Goal: Task Accomplishment & Management: Complete application form

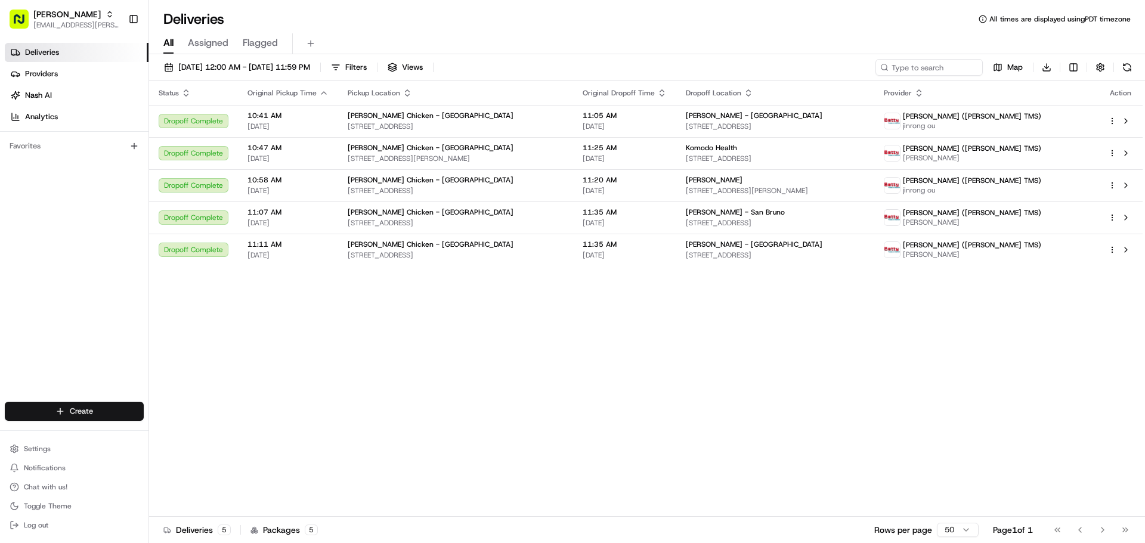
click at [64, 411] on html "Starbird [EMAIL_ADDRESS][PERSON_NAME][DOMAIN_NAME] Toggle Sidebar Deliveries Pr…" at bounding box center [572, 271] width 1145 height 543
click at [172, 428] on link "Delivery" at bounding box center [215, 433] width 133 height 21
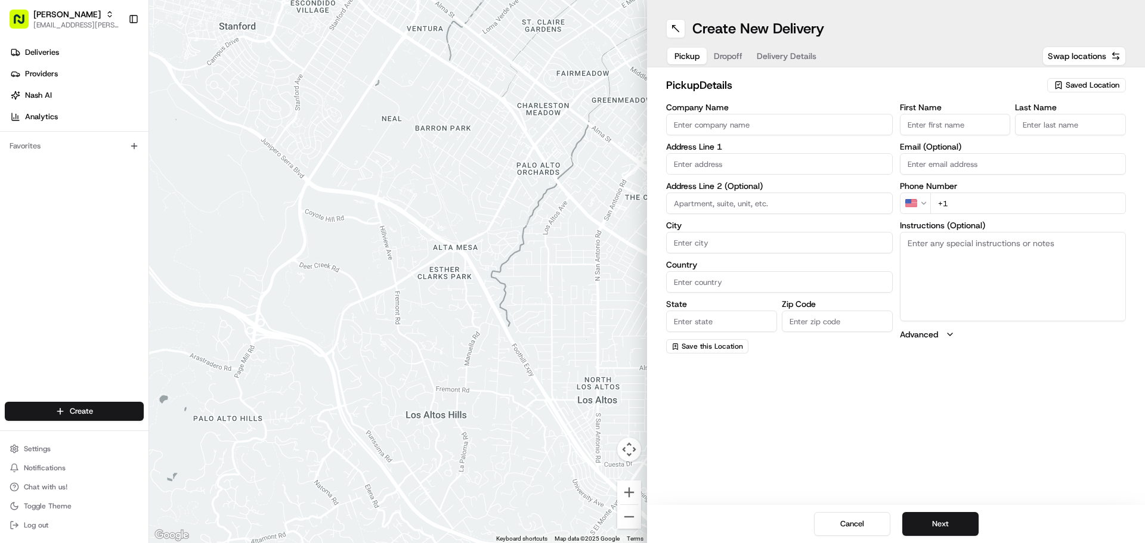
click at [742, 130] on input "Company Name" at bounding box center [779, 124] width 227 height 21
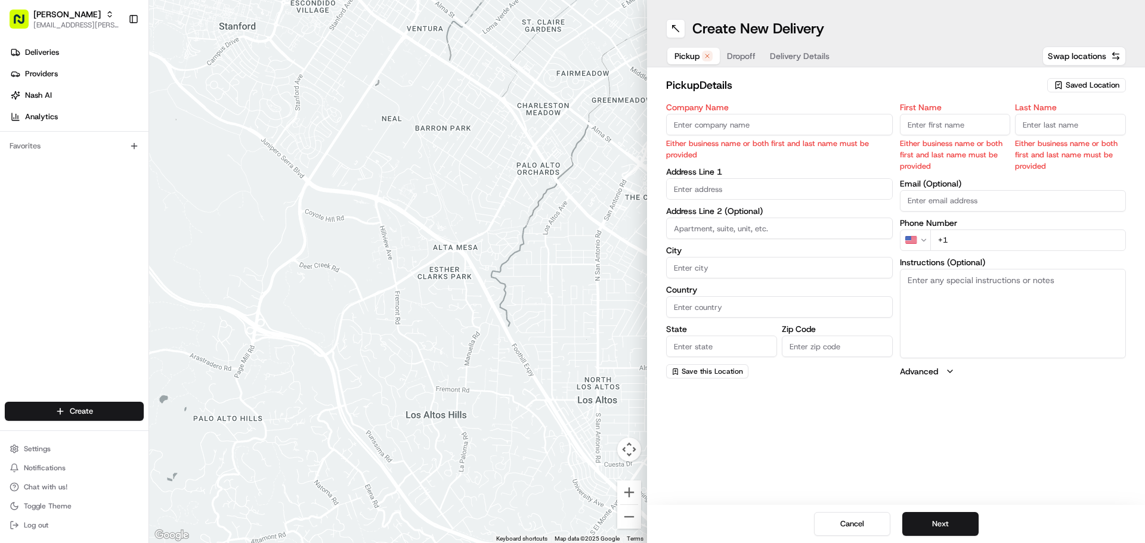
click at [1064, 82] on div "Saved Location" at bounding box center [1086, 85] width 79 height 14
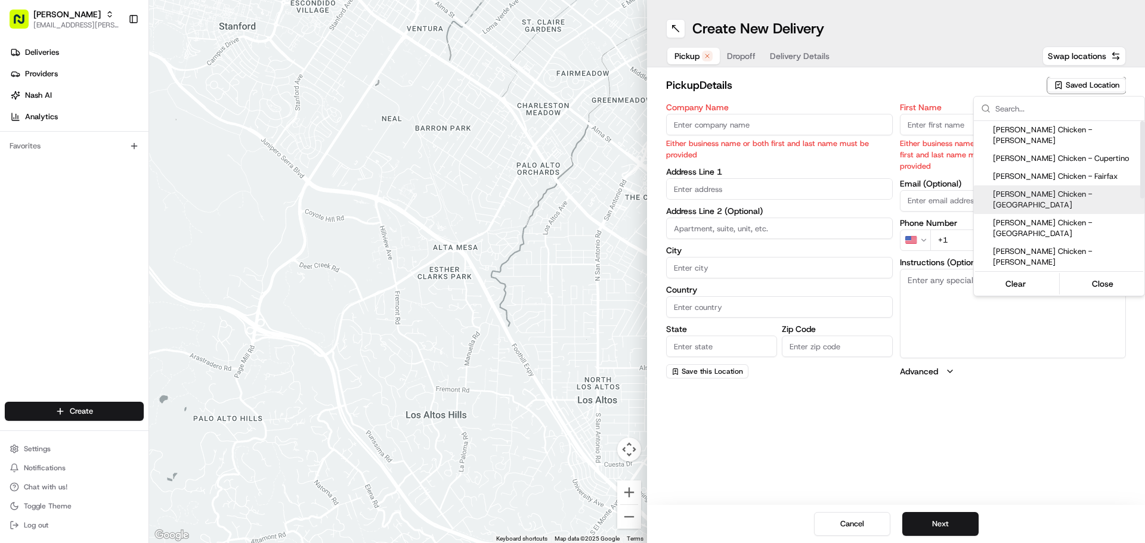
click at [1047, 189] on span "[PERSON_NAME] Chicken - [GEOGRAPHIC_DATA]" at bounding box center [1066, 199] width 147 height 21
type input "[PERSON_NAME] Chicken - [GEOGRAPHIC_DATA]"
type input "[STREET_ADDRESS]"
type input "[GEOGRAPHIC_DATA]"
type input "US"
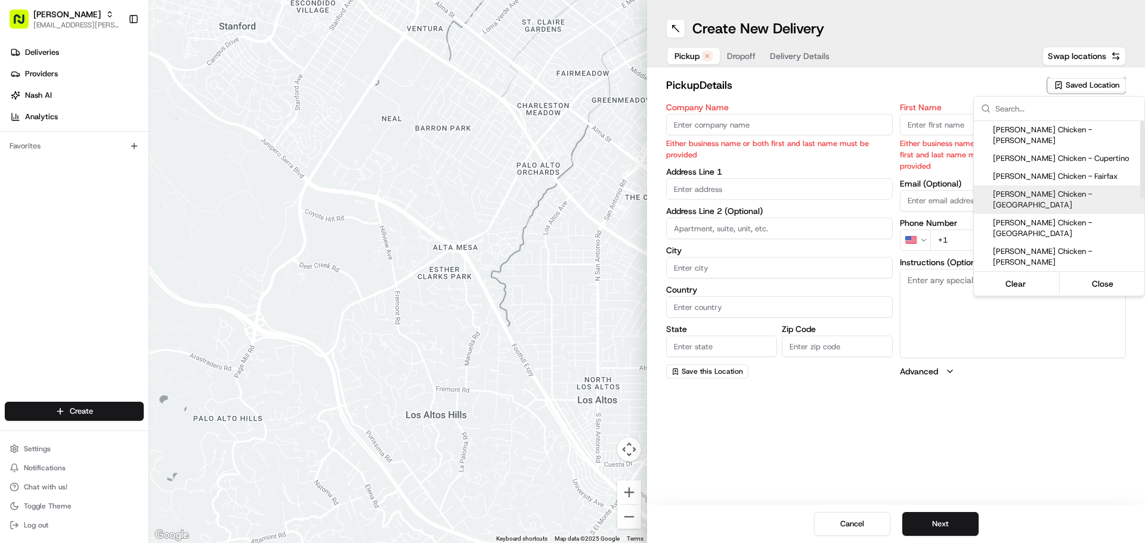
type input "CA"
type input "94404"
type input "[PERSON_NAME]"
type input "Kimura"
type input "[PHONE_NUMBER]"
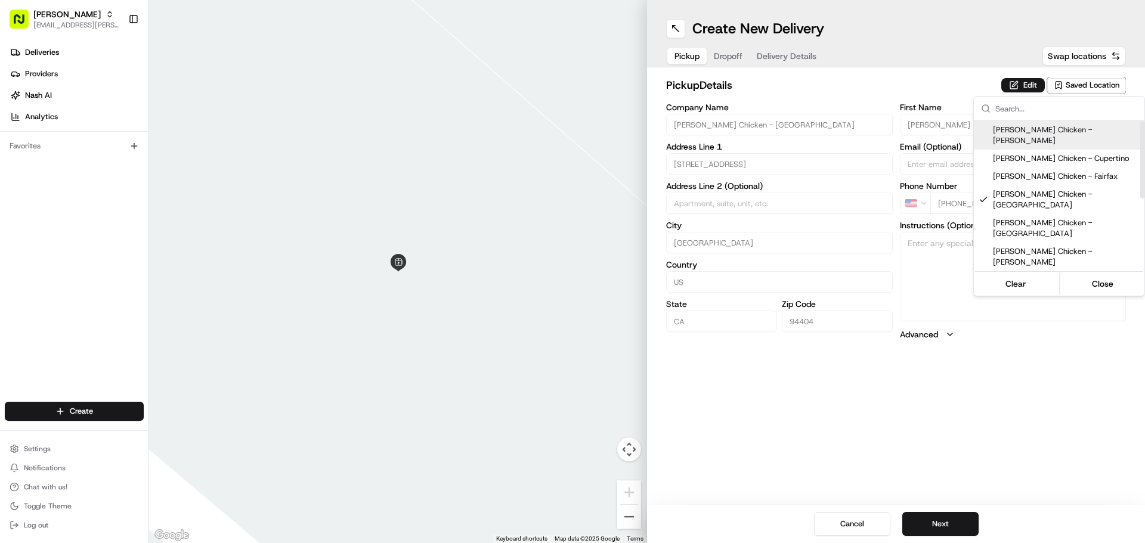
click at [1017, 88] on html "Starbird [EMAIL_ADDRESS][PERSON_NAME][DOMAIN_NAME] Toggle Sidebar Deliveries Pr…" at bounding box center [572, 271] width 1145 height 543
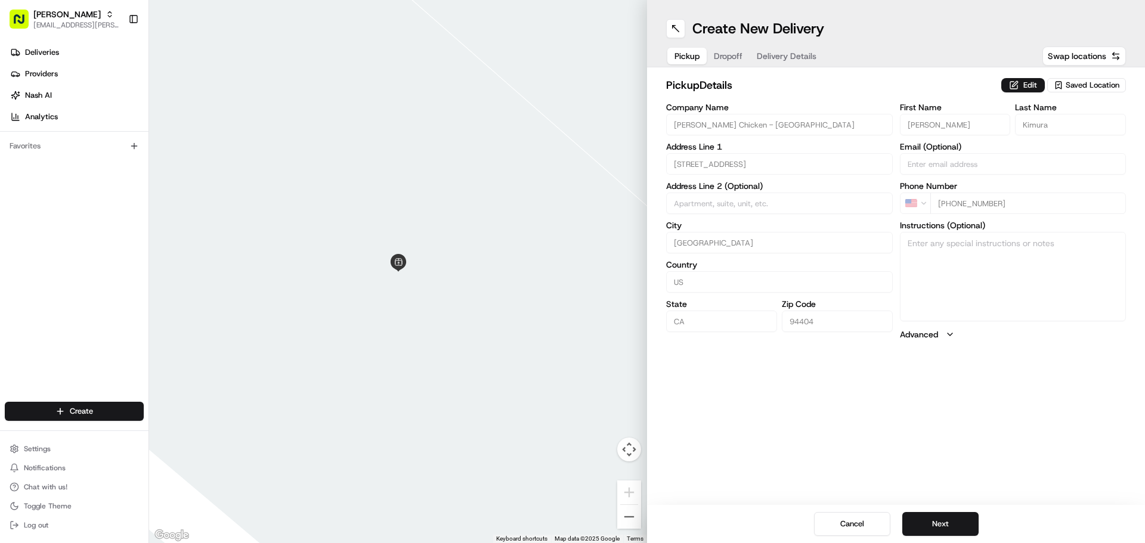
click at [1017, 88] on button "Edit" at bounding box center [1023, 85] width 44 height 14
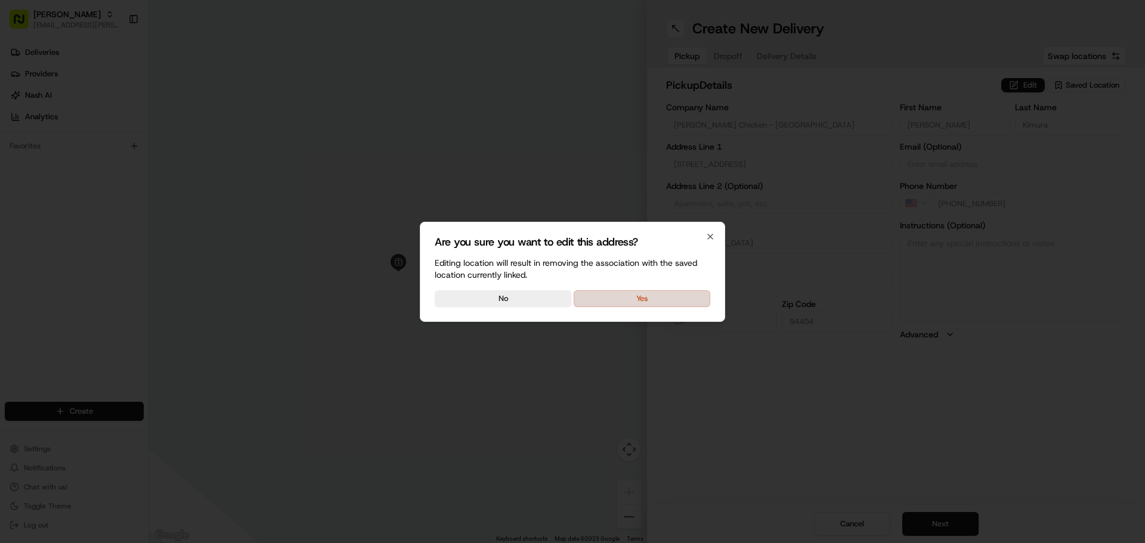
click at [681, 298] on button "Yes" at bounding box center [642, 298] width 137 height 17
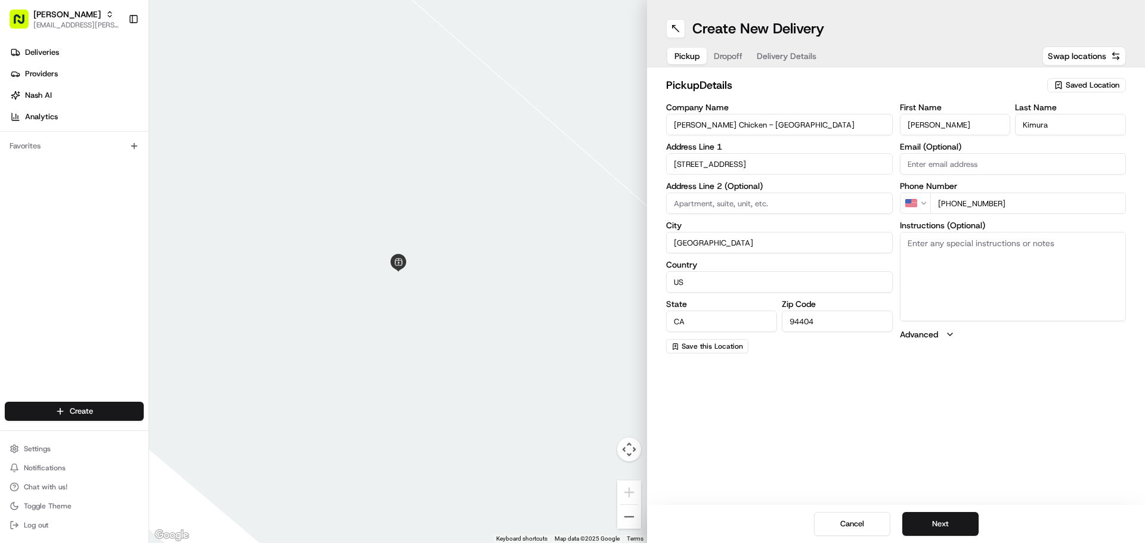
click at [950, 268] on textarea "Instructions (Optional)" at bounding box center [1013, 276] width 227 height 89
type textarea "Picking up order from Cater Cow."
click at [947, 523] on button "Next" at bounding box center [940, 524] width 76 height 24
click at [761, 123] on input "Company Name" at bounding box center [779, 124] width 227 height 21
type input "Swift Solar"
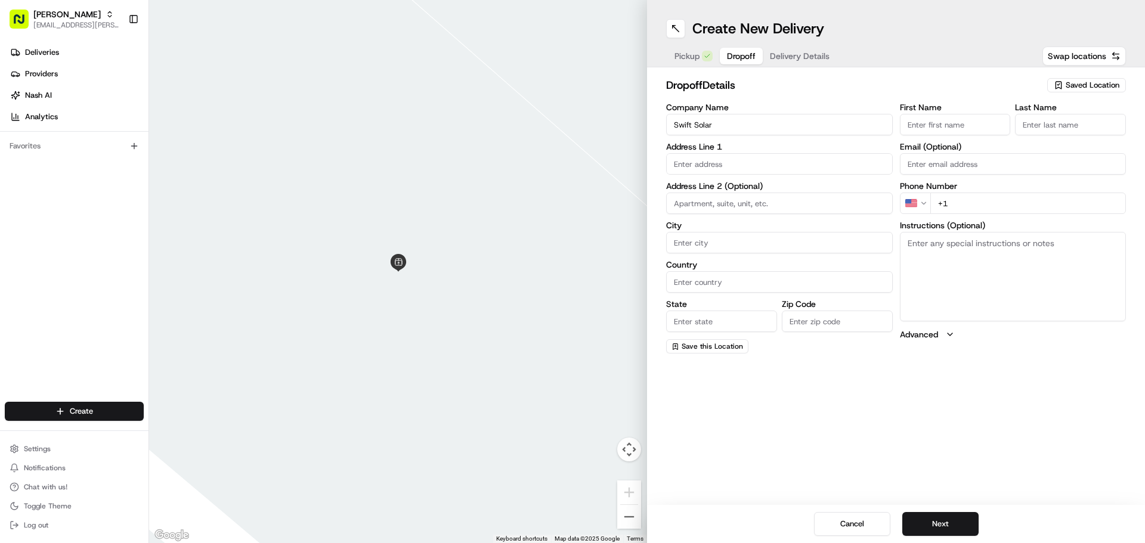
click at [924, 122] on input "First Name" at bounding box center [955, 124] width 111 height 21
type input "[PERSON_NAME]"
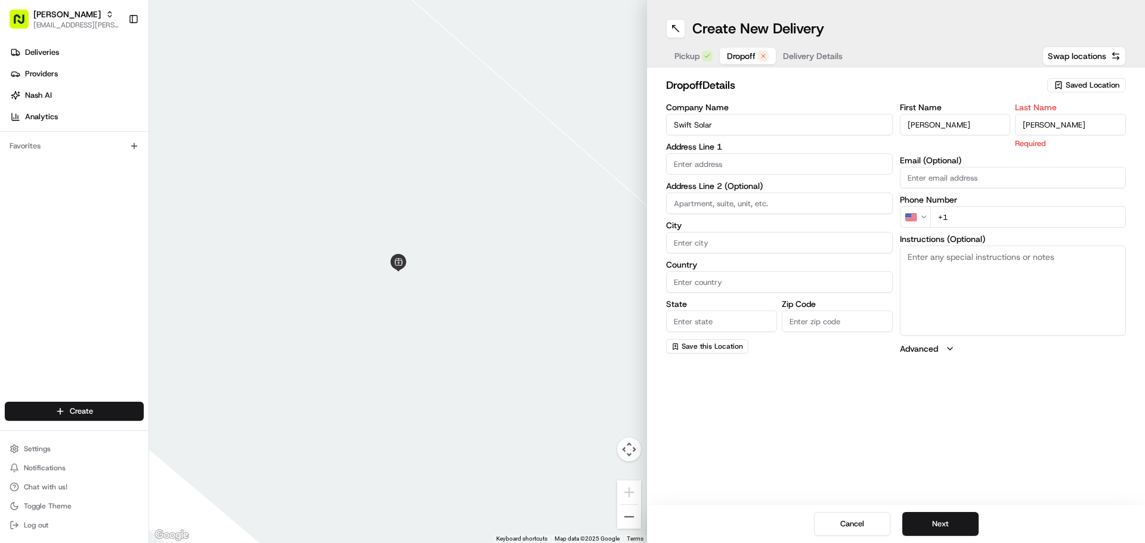
type input "[PERSON_NAME]"
click at [1007, 380] on div "Create New Delivery Pickup Dropoff Delivery Details Swap locations dropoff Deta…" at bounding box center [896, 271] width 498 height 543
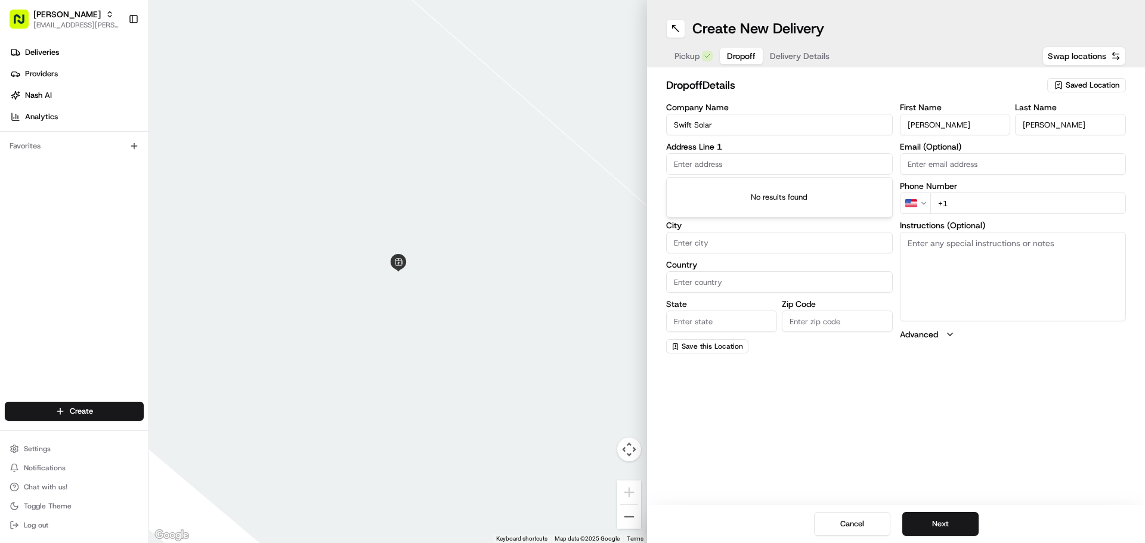
click at [751, 169] on input "text" at bounding box center [779, 163] width 227 height 21
paste input "[STREET_ADDRESS]"
click at [799, 187] on div "[STREET_ADDRESS]" at bounding box center [779, 189] width 221 height 18
type input "[STREET_ADDRESS]"
type input "San [PERSON_NAME]"
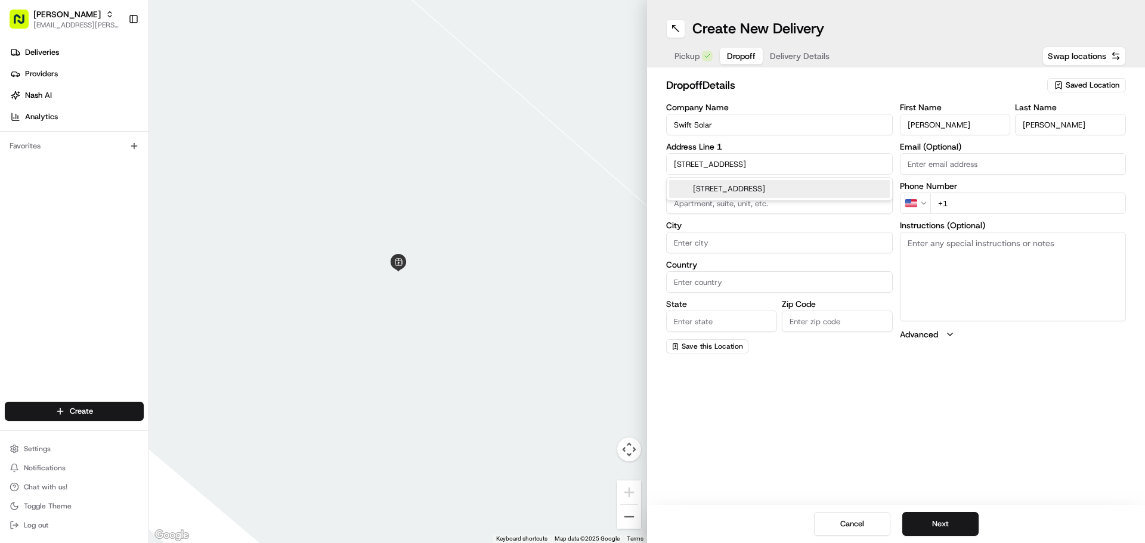
type input "[GEOGRAPHIC_DATA]"
type input "CA"
type input "94070"
type input "[STREET_ADDRESS]"
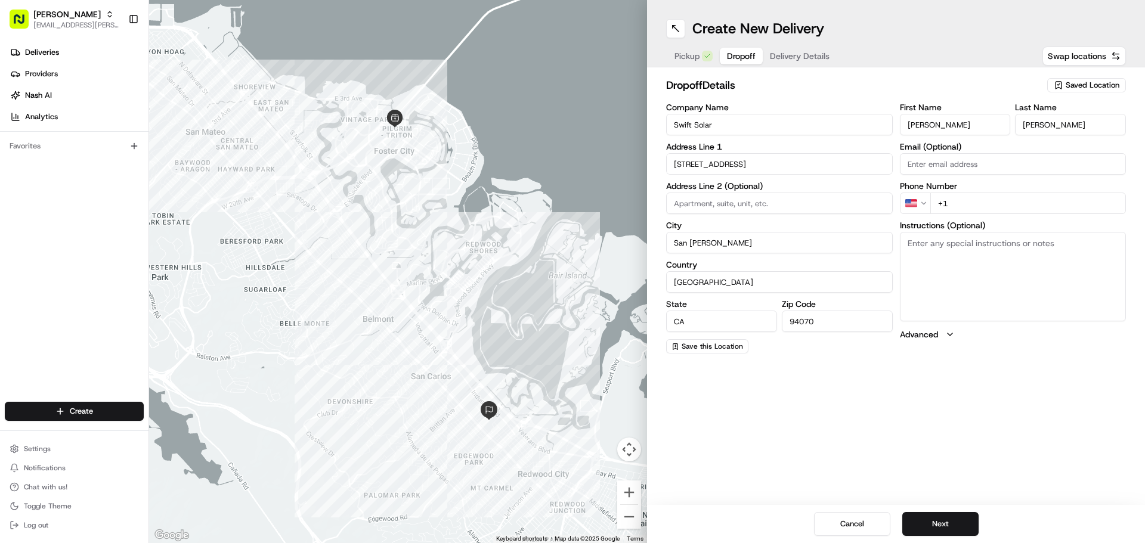
click at [909, 401] on div "Create New Delivery Pickup Dropoff Delivery Details Swap locations dropoff Deta…" at bounding box center [896, 271] width 498 height 543
click at [1060, 206] on input "+1" at bounding box center [1028, 203] width 196 height 21
paste input "[PHONE_NUMBER]"
type input "[PHONE_NUMBER]"
click at [1020, 282] on textarea "Instructions (Optional)" at bounding box center [1013, 276] width 227 height 89
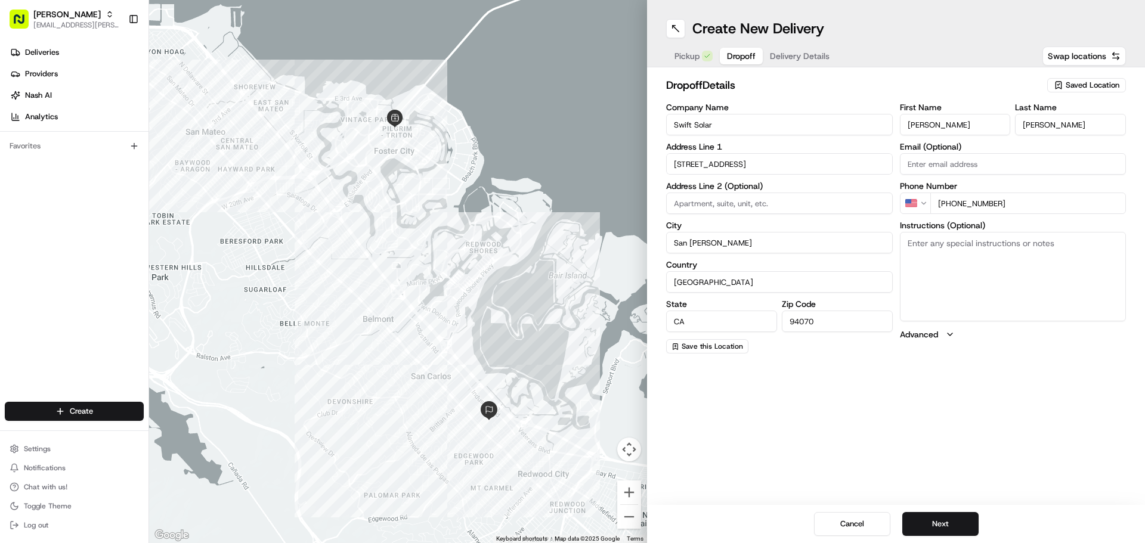
click at [940, 265] on textarea "Instructions (Optional)" at bounding box center [1013, 276] width 227 height 89
click at [996, 252] on textarea "Instructions (Optional)" at bounding box center [1013, 276] width 227 height 89
type textarea "P"
click at [996, 252] on textarea "Instructions (Optional)" at bounding box center [1013, 276] width 227 height 89
click at [959, 272] on textarea "Instructions (Optional)" at bounding box center [1013, 276] width 227 height 89
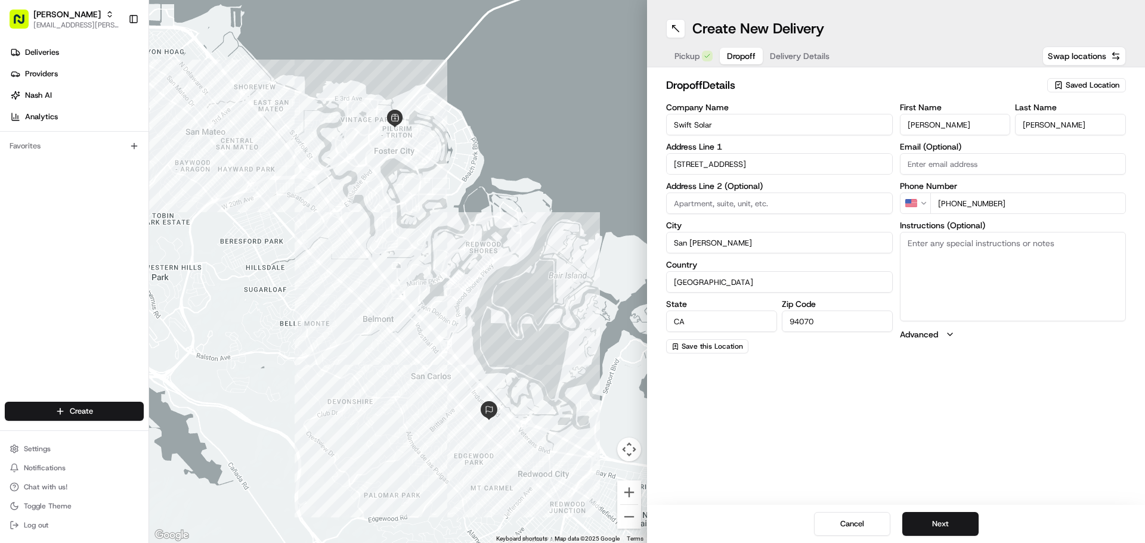
click at [999, 273] on textarea "Instructions (Optional)" at bounding box center [1013, 276] width 227 height 89
paste textarea "Call customer directly if you're running late."
type textarea "Call customer directly if you're running late."
click at [947, 525] on button "Next" at bounding box center [940, 524] width 76 height 24
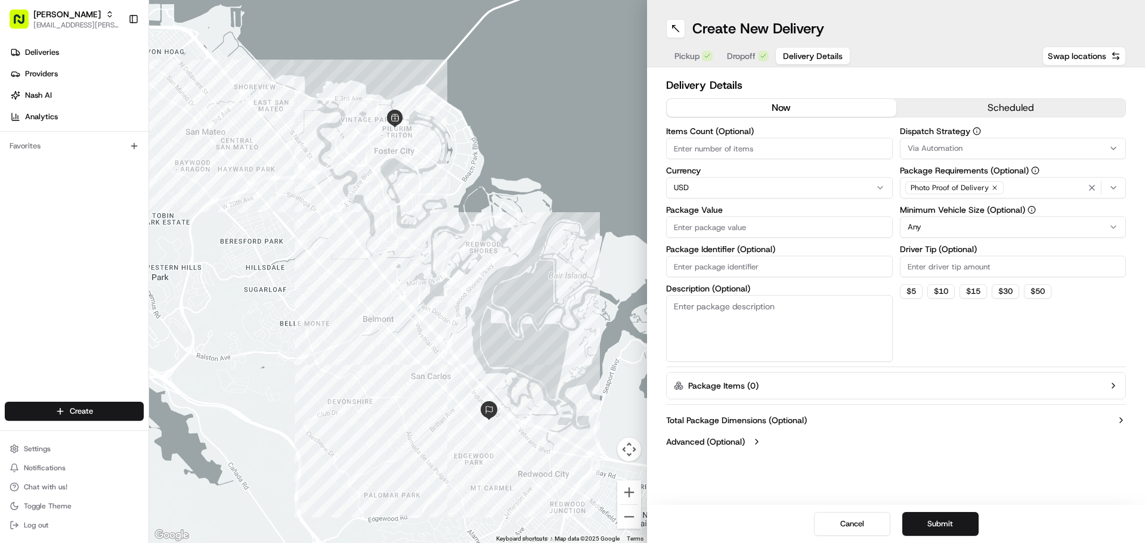
click at [988, 111] on button "scheduled" at bounding box center [1011, 108] width 230 height 18
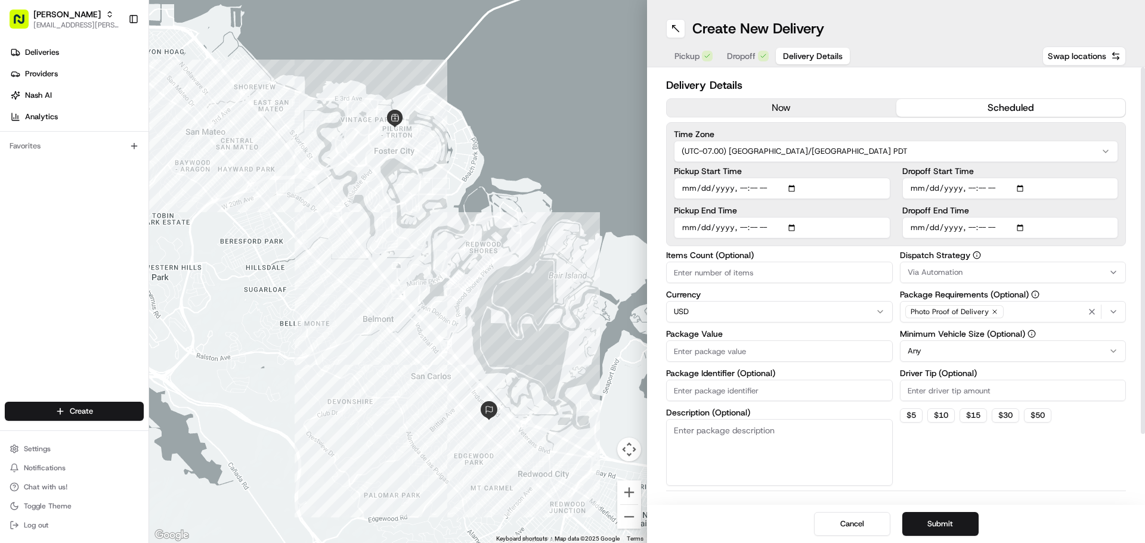
click at [986, 277] on div "Via Automation" at bounding box center [1013, 272] width 221 height 11
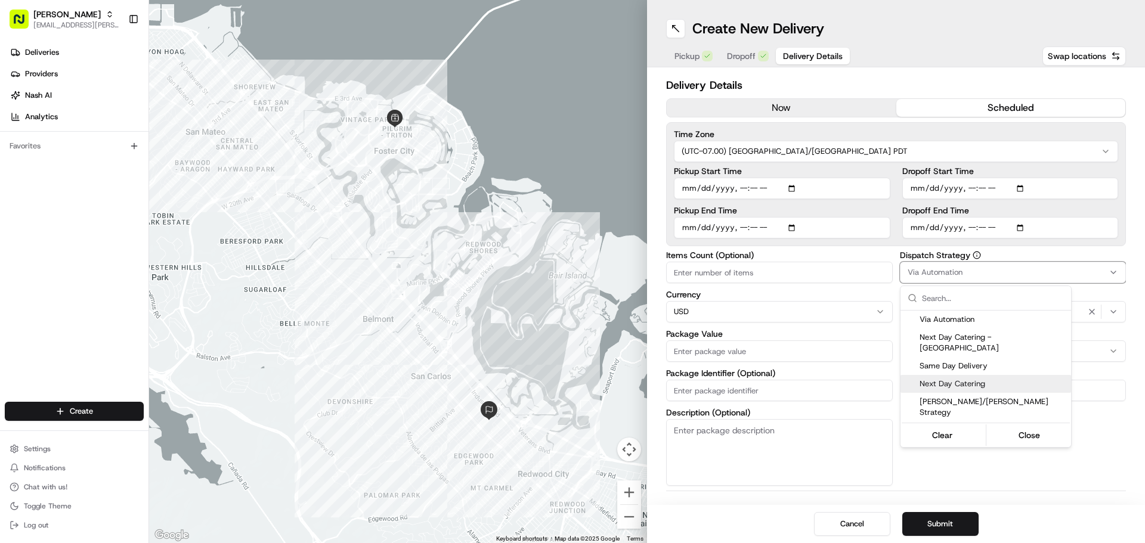
click at [984, 379] on span "Next Day Catering" at bounding box center [992, 384] width 147 height 11
click at [1072, 454] on html "Starbird [EMAIL_ADDRESS][PERSON_NAME][DOMAIN_NAME] Toggle Sidebar Deliveries Pr…" at bounding box center [572, 271] width 1145 height 543
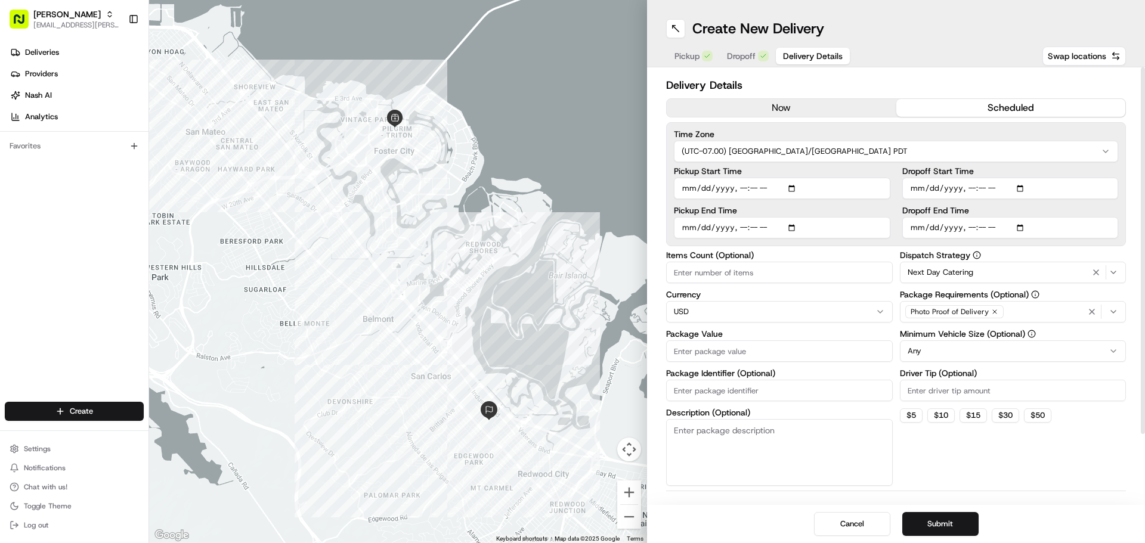
click at [811, 272] on input "Items Count (Optional)" at bounding box center [779, 272] width 227 height 21
type input "31"
click at [793, 352] on input "Package Value" at bounding box center [779, 350] width 227 height 21
type input "458.07"
click at [927, 395] on input "Driver Tip (Optional)" at bounding box center [1013, 390] width 227 height 21
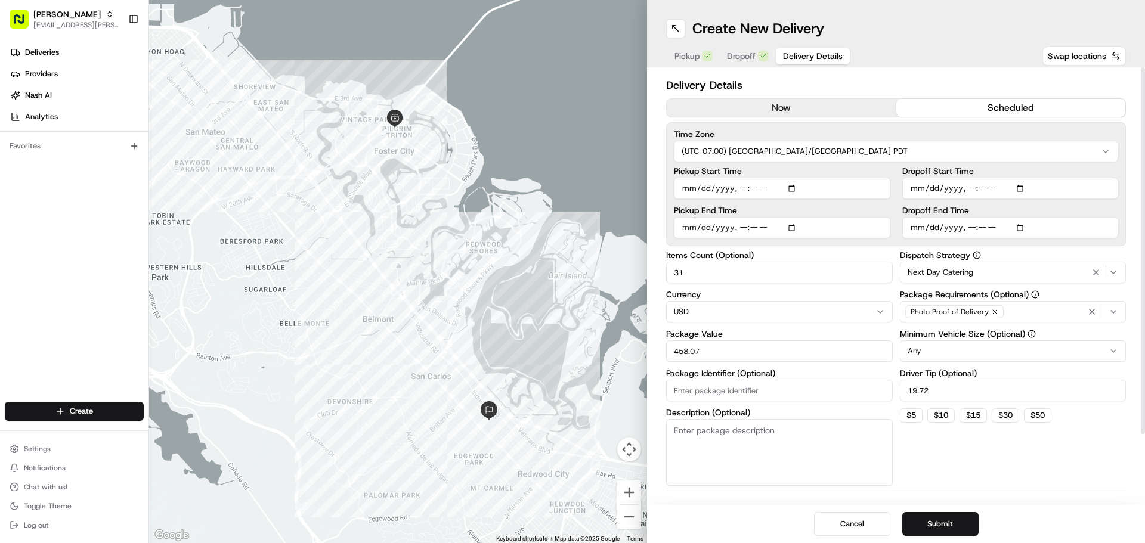
type input "19.72"
click at [767, 393] on input "Package Identifier (Optional)" at bounding box center [779, 390] width 227 height 21
type input "247138"
click at [1022, 231] on input "Dropoff End Time" at bounding box center [1010, 227] width 216 height 21
type input "[DATE]T11:56"
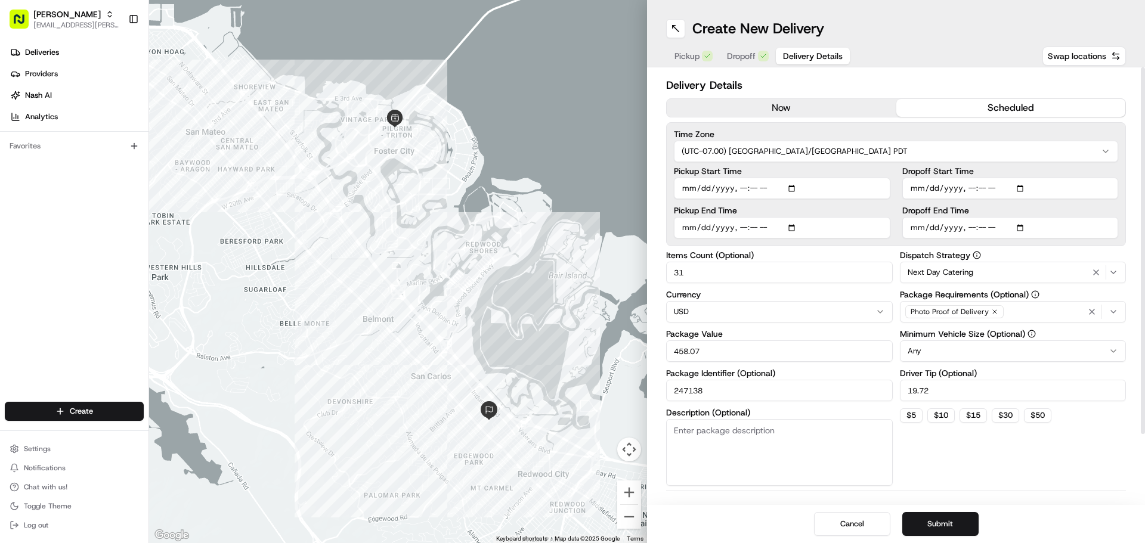
click at [1067, 433] on div "Dispatch Strategy Next Day Catering Package Requirements (Optional) Photo Proof…" at bounding box center [1013, 368] width 227 height 235
click at [1021, 190] on input "Dropoff Start Time" at bounding box center [1010, 188] width 216 height 21
type input "[DATE]T11:25"
click at [1093, 443] on div "Dispatch Strategy Next Day Catering Package Requirements (Optional) Photo Proof…" at bounding box center [1013, 368] width 227 height 235
click at [950, 518] on button "Submit" at bounding box center [940, 524] width 76 height 24
